Goal: Communication & Community: Answer question/provide support

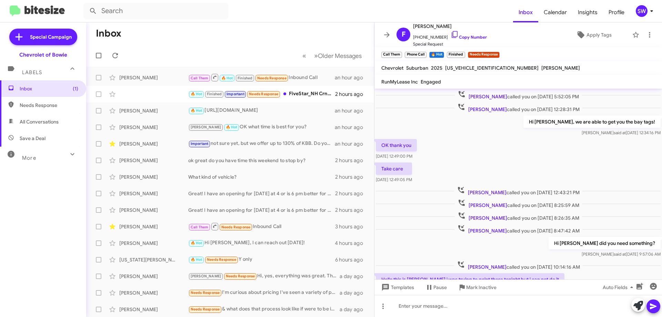
scroll to position [191, 0]
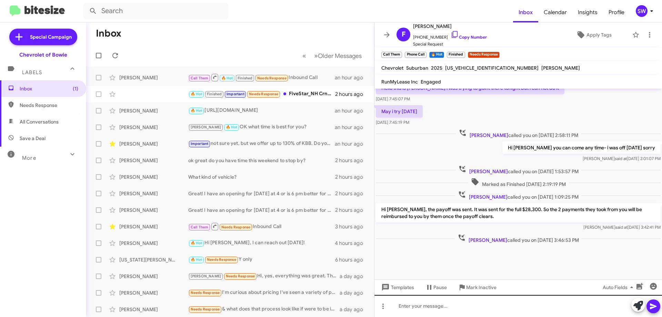
click at [441, 309] on div at bounding box center [519, 306] width 288 height 22
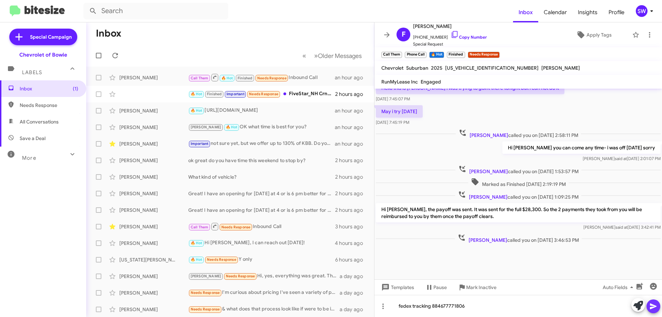
click at [655, 306] on icon at bounding box center [654, 306] width 8 height 8
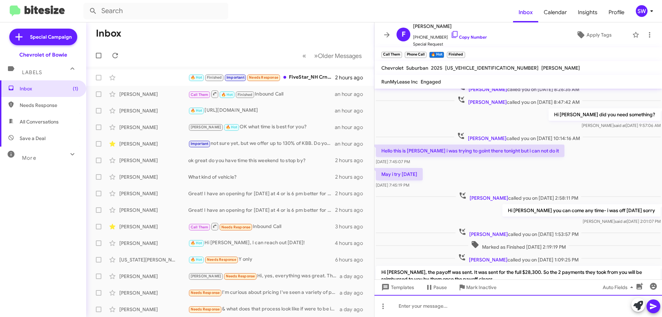
scroll to position [369, 0]
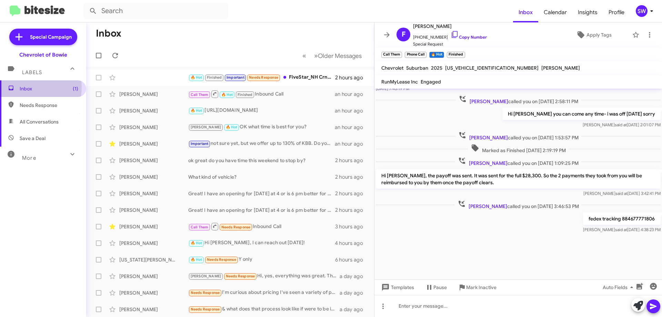
drag, startPoint x: 24, startPoint y: 88, endPoint x: 53, endPoint y: 86, distance: 29.7
click at [24, 88] on span "Inbox (1)" at bounding box center [49, 88] width 59 height 7
